Goal: Download file/media

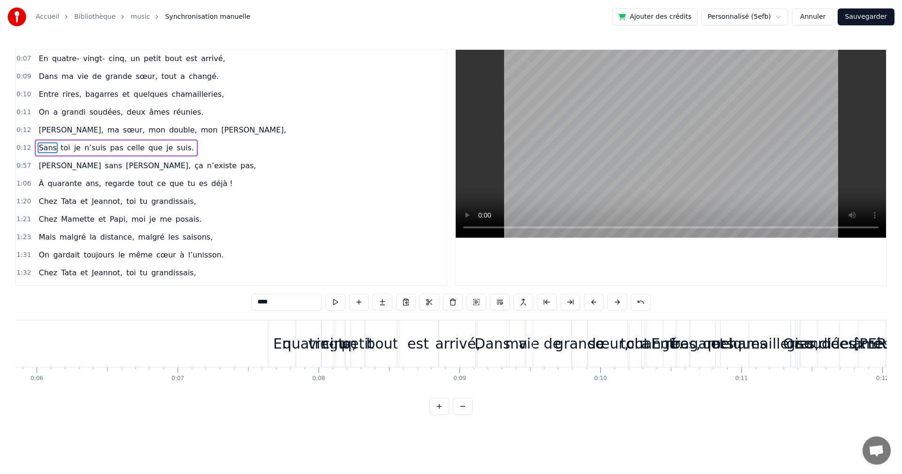
click at [870, 18] on button "Sauvegarder" at bounding box center [866, 16] width 57 height 17
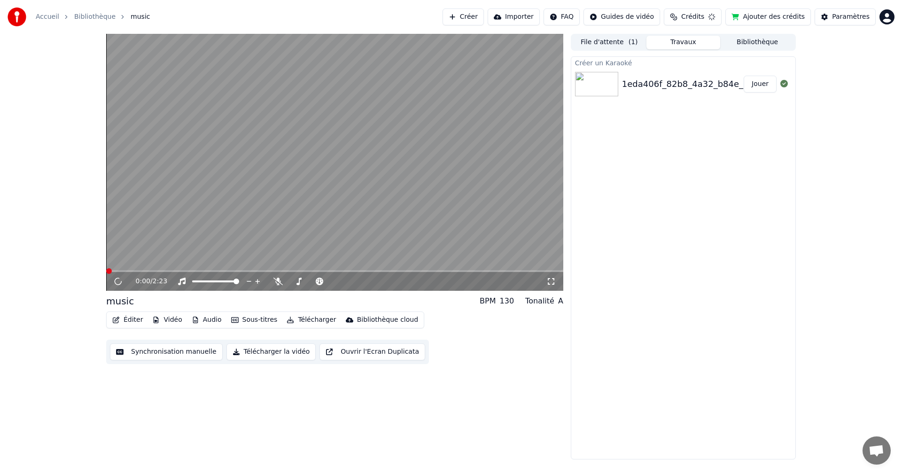
click at [267, 357] on button "Télécharger la vidéo" at bounding box center [271, 351] width 90 height 17
